Goal: Transaction & Acquisition: Purchase product/service

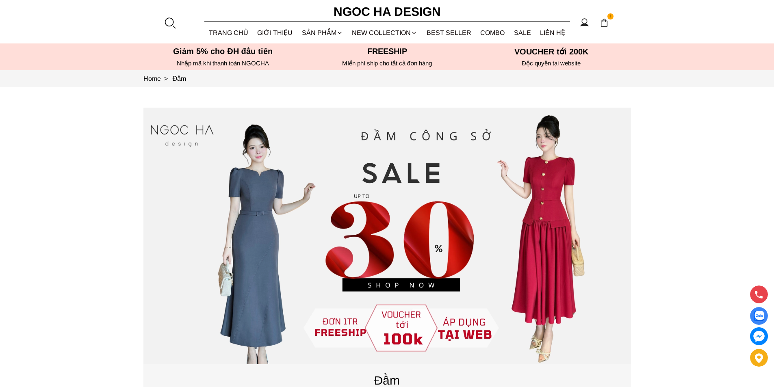
click at [168, 24] on div at bounding box center [170, 23] width 12 height 12
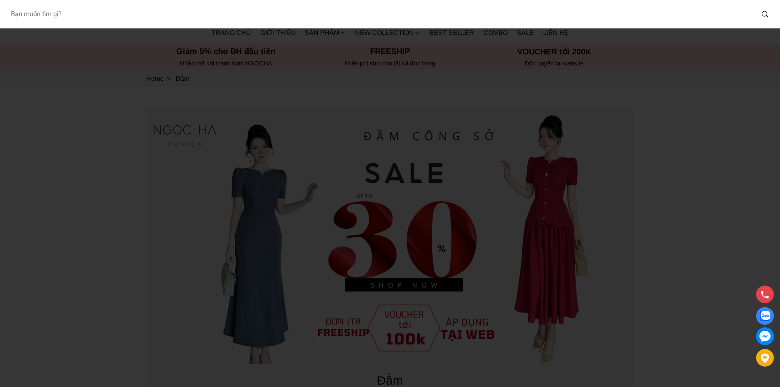
click at [150, 20] on input "Input search Bạn muốn tìm gì?" at bounding box center [379, 14] width 750 height 19
type input "D713"
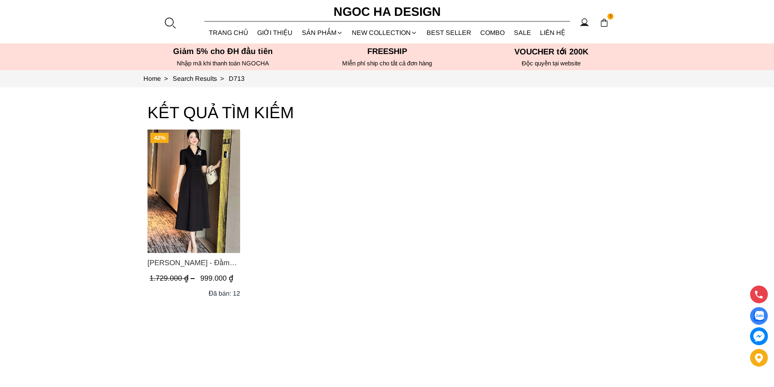
click at [178, 165] on img "Product image - Irene Dress - Đầm Vest Dáng Xòe Kèm Đai D713" at bounding box center [193, 191] width 93 height 123
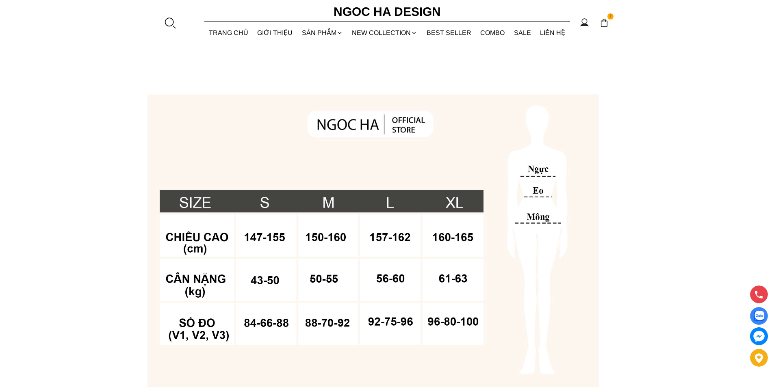
scroll to position [569, 0]
